Goal: Obtain resource: Download file/media

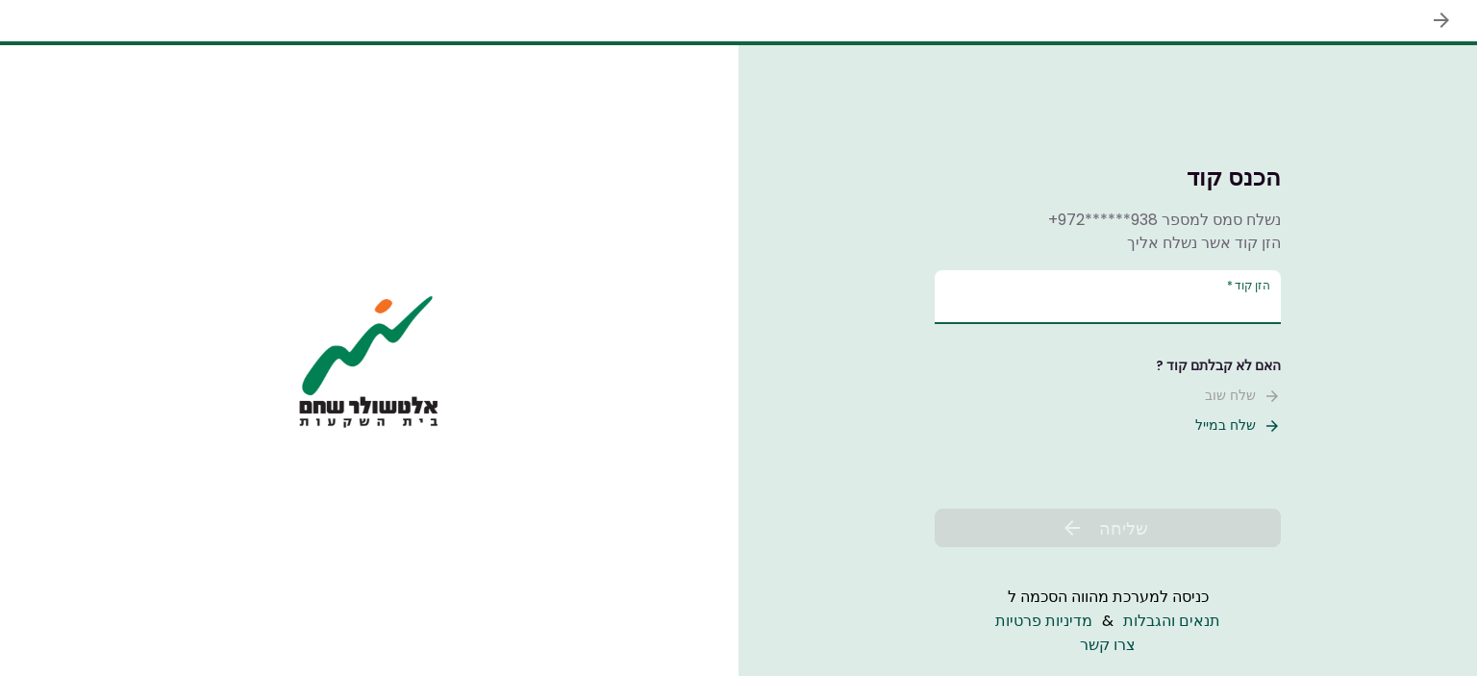
click at [1139, 299] on input "הזן קוד   *" at bounding box center [1108, 297] width 346 height 54
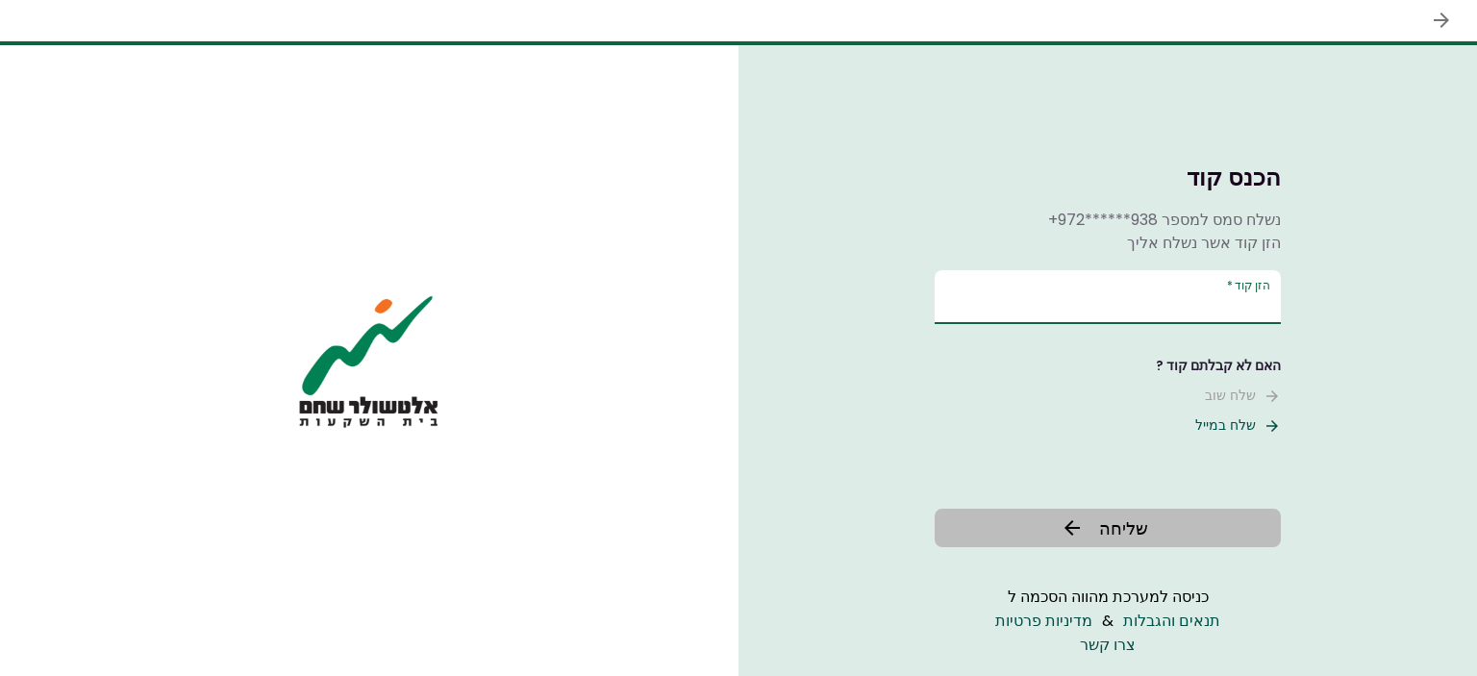
type input "******"
click at [1123, 526] on span "שליחה" at bounding box center [1123, 529] width 49 height 26
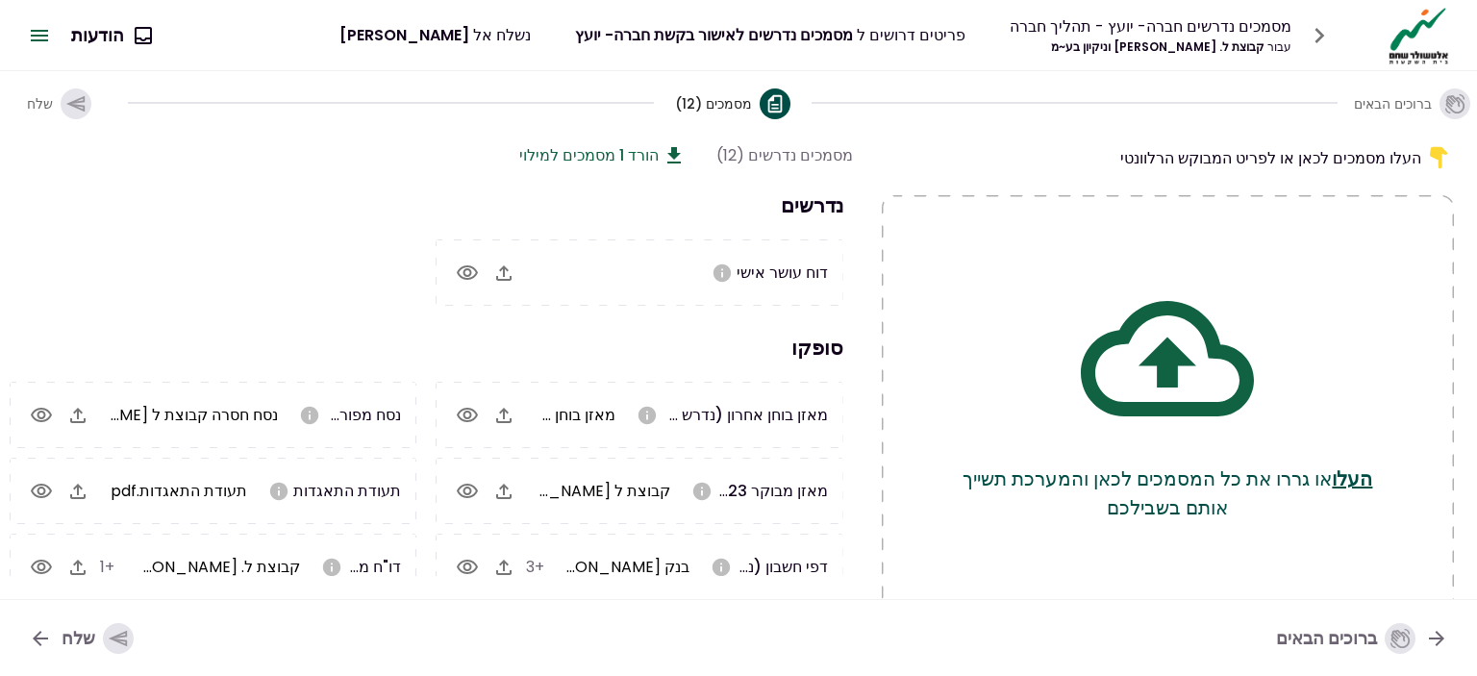
click at [644, 149] on button "הורד 1 מסמכים למילוי" at bounding box center [602, 155] width 166 height 24
